Goal: Task Accomplishment & Management: Use online tool/utility

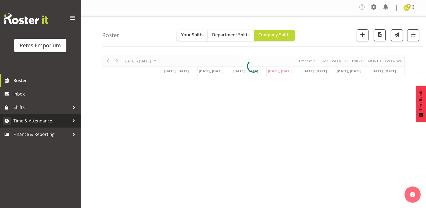
click at [73, 119] on div at bounding box center [74, 121] width 8 height 8
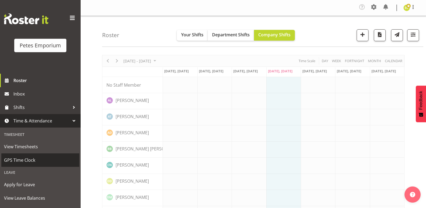
click at [36, 155] on link "GPS Time Clock" at bounding box center [40, 159] width 78 height 13
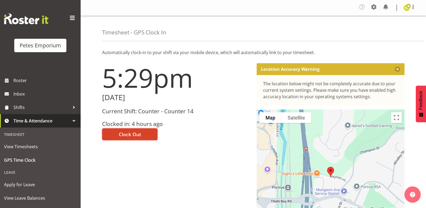
click at [130, 134] on span "Clock Out" at bounding box center [130, 134] width 22 height 7
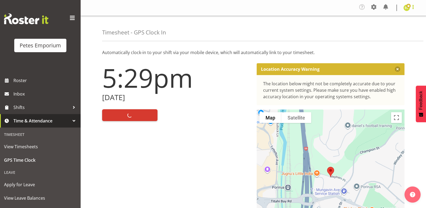
click at [412, 6] on span at bounding box center [413, 7] width 6 height 6
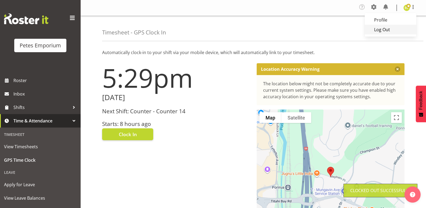
click at [392, 29] on link "Log Out" at bounding box center [391, 30] width 52 height 10
